Goal: Learn about a topic: Learn about a topic

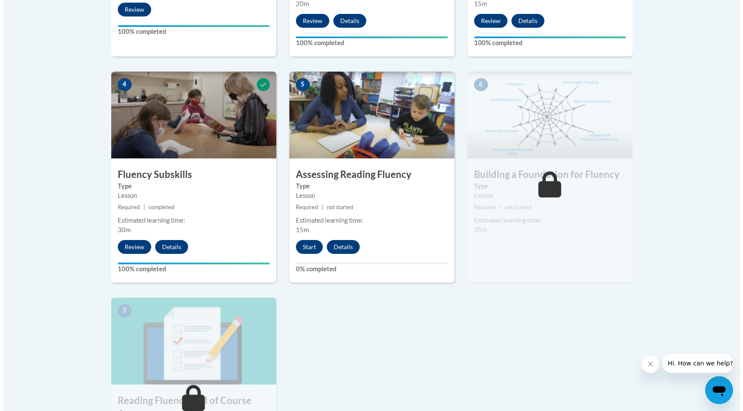
scroll to position [447, 0]
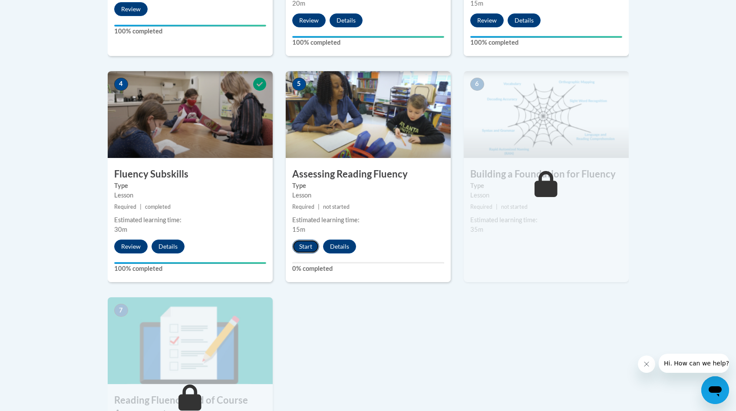
click at [309, 241] on button "Start" at bounding box center [305, 247] width 27 height 14
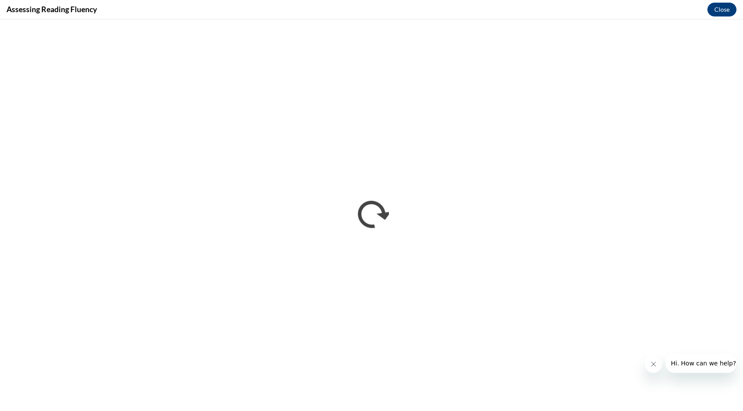
scroll to position [0, 0]
